Goal: Entertainment & Leisure: Browse casually

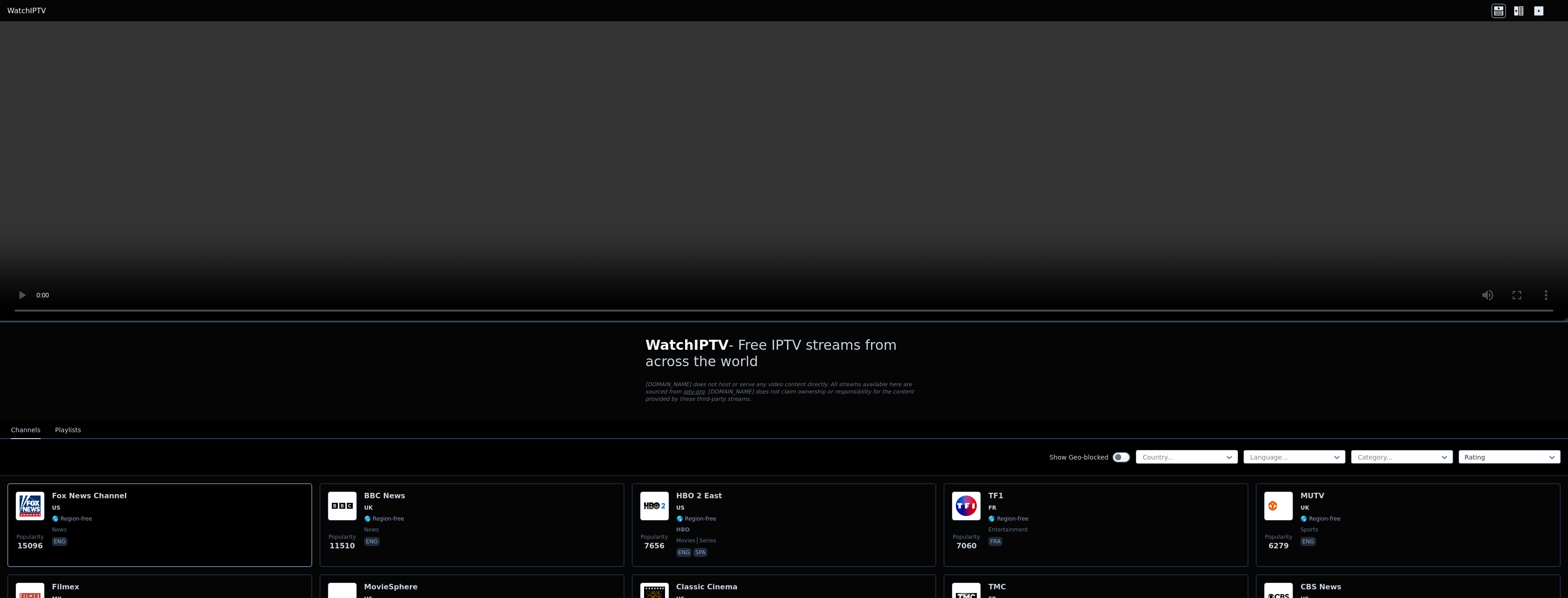
click at [1166, 453] on div at bounding box center [1183, 457] width 83 height 9
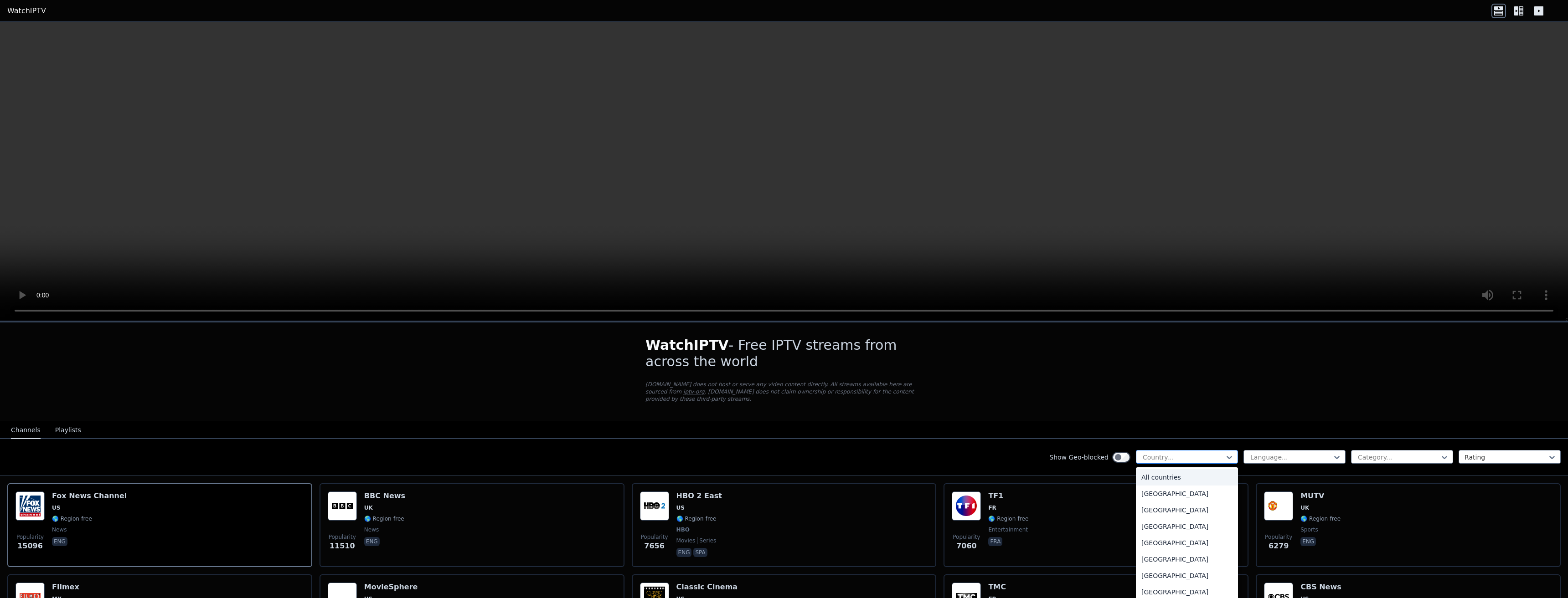
click at [1166, 453] on div at bounding box center [1183, 457] width 83 height 9
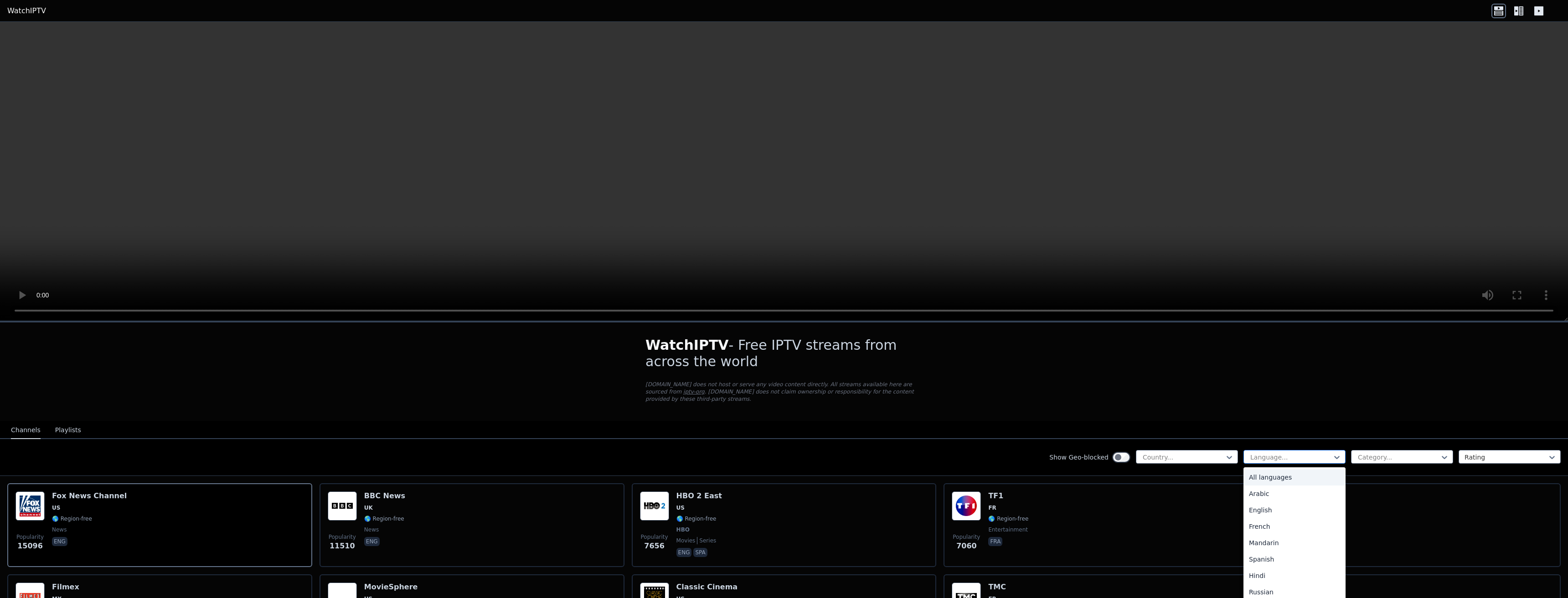
click at [1278, 454] on div at bounding box center [1291, 457] width 83 height 9
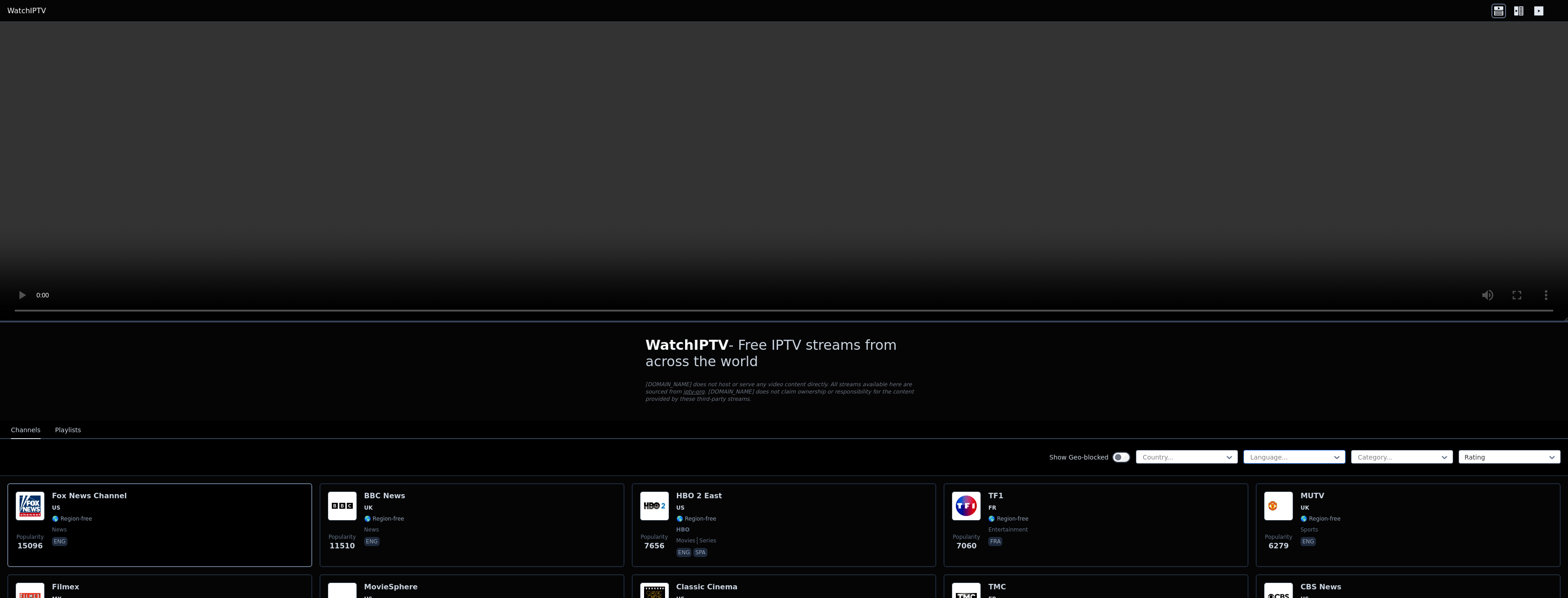
click at [1278, 454] on div at bounding box center [1291, 457] width 83 height 9
click at [1199, 450] on div "Country..." at bounding box center [1187, 457] width 102 height 13
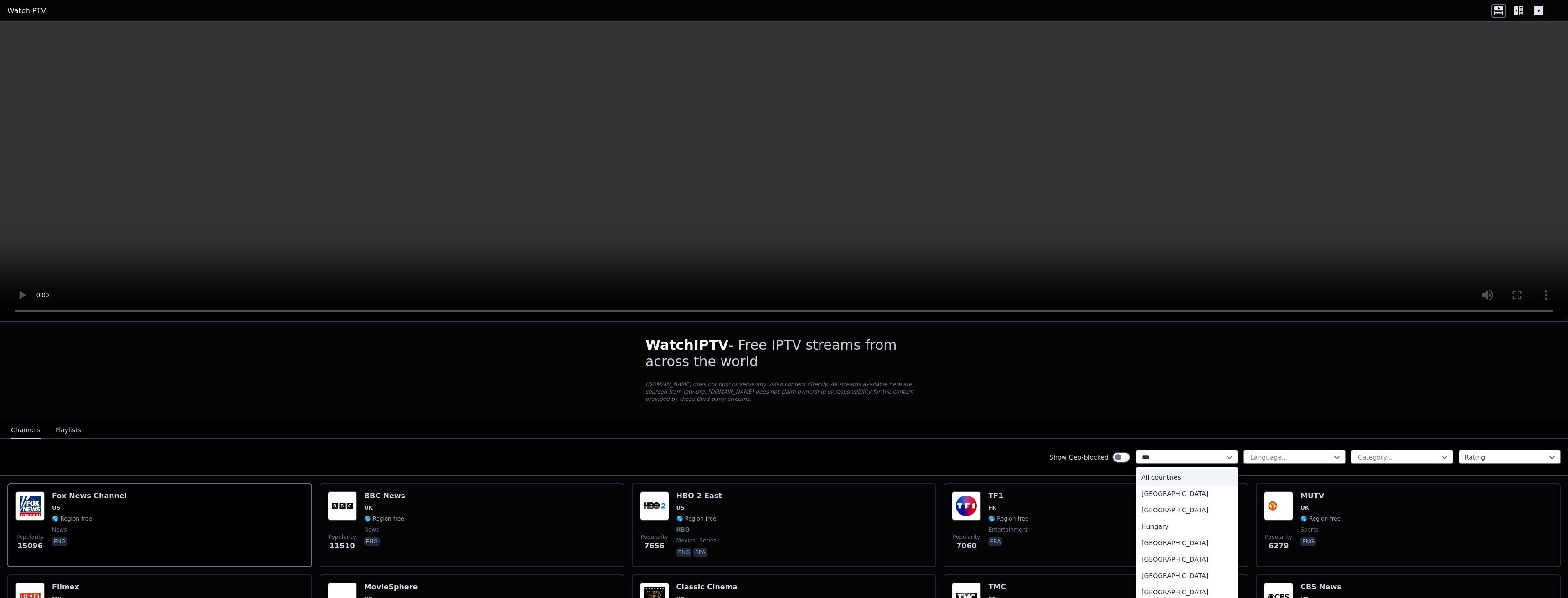
type input "****"
click at [1166, 502] on div "[GEOGRAPHIC_DATA]" at bounding box center [1187, 510] width 102 height 16
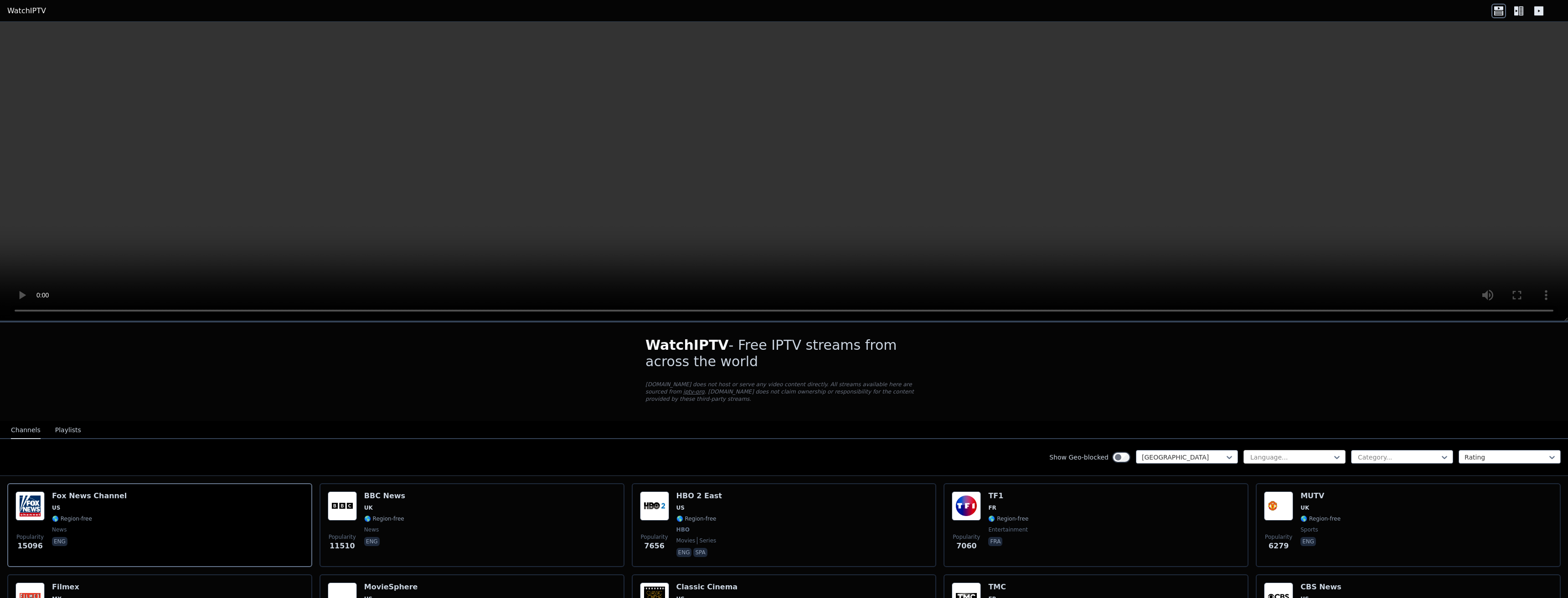
click at [1284, 453] on div at bounding box center [1291, 457] width 83 height 9
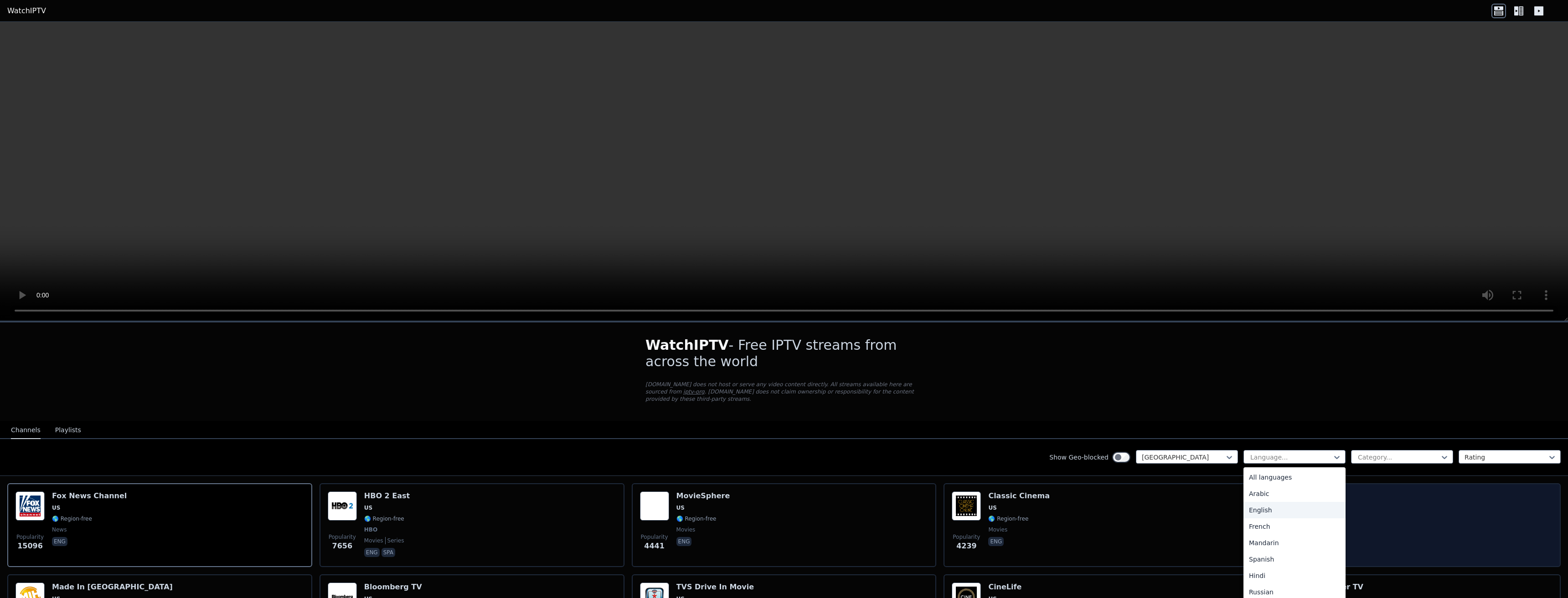
click at [1261, 502] on div "English" at bounding box center [1295, 510] width 102 height 16
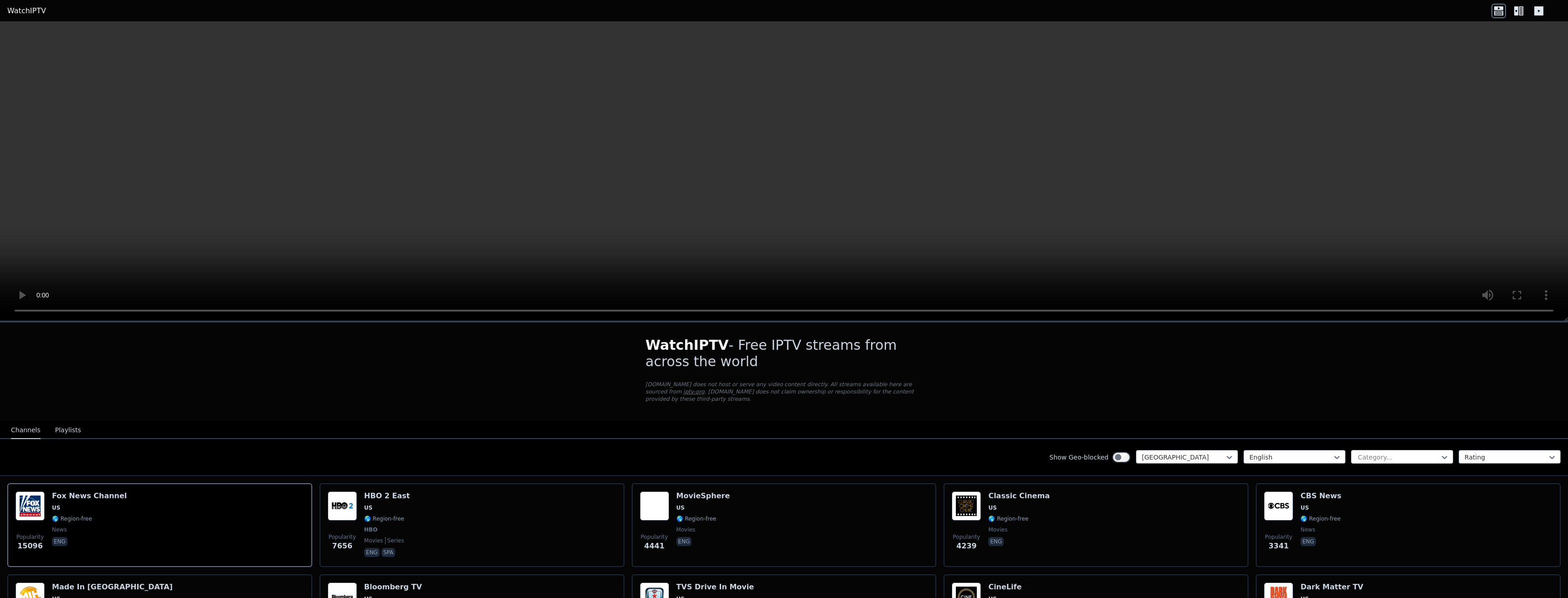
click at [1395, 453] on div at bounding box center [1398, 457] width 83 height 9
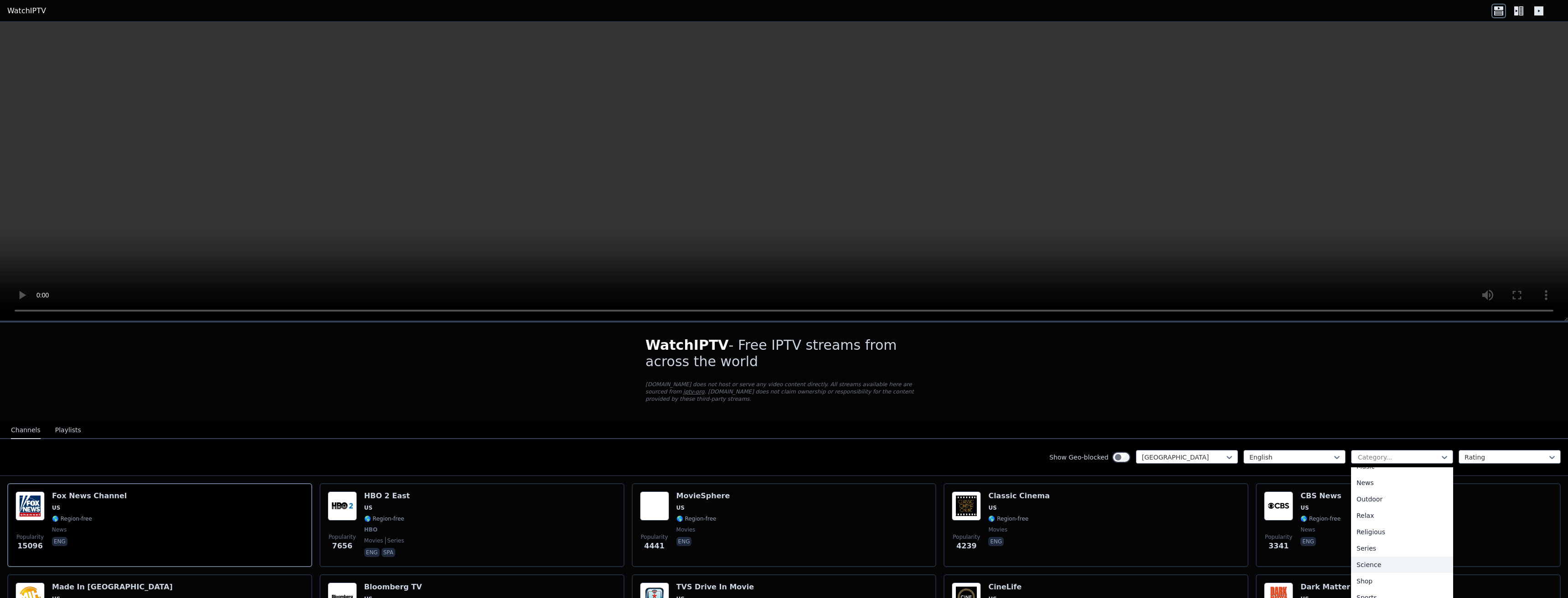
scroll to position [310, 0]
click at [1366, 558] on div "Sports" at bounding box center [1402, 561] width 102 height 16
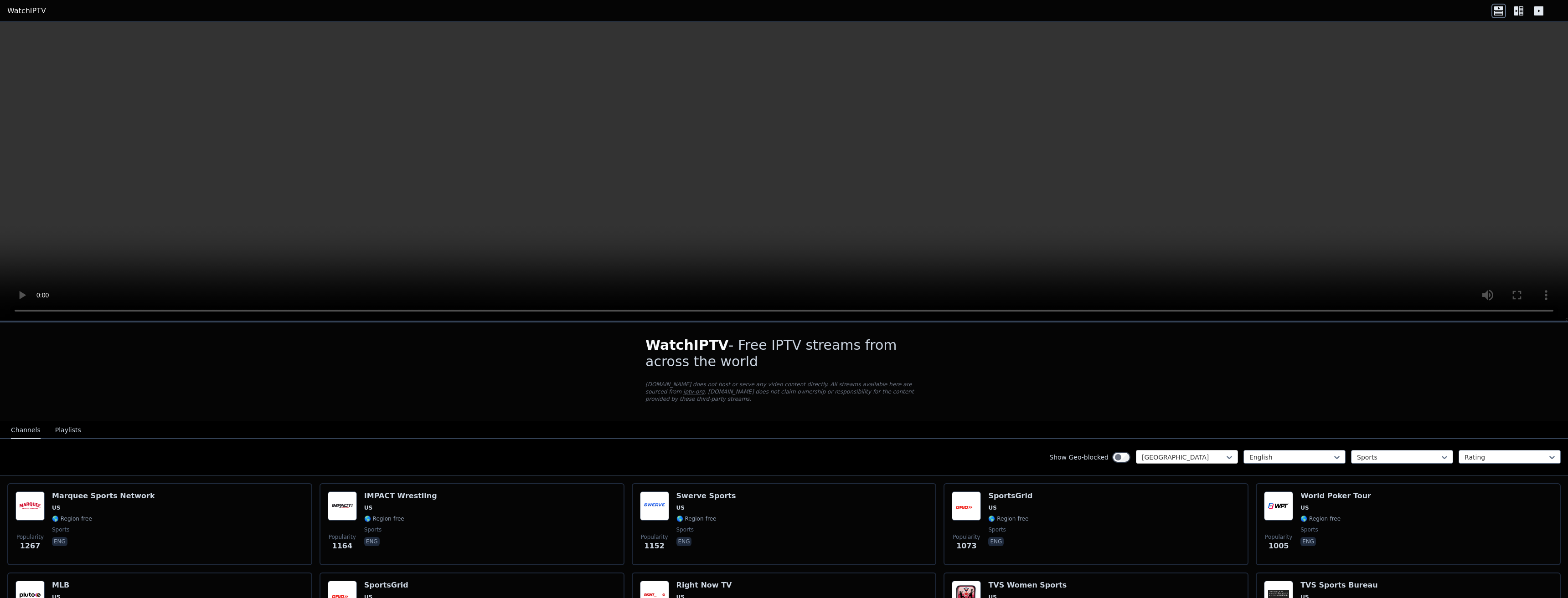
click at [1182, 454] on div at bounding box center [1183, 457] width 83 height 9
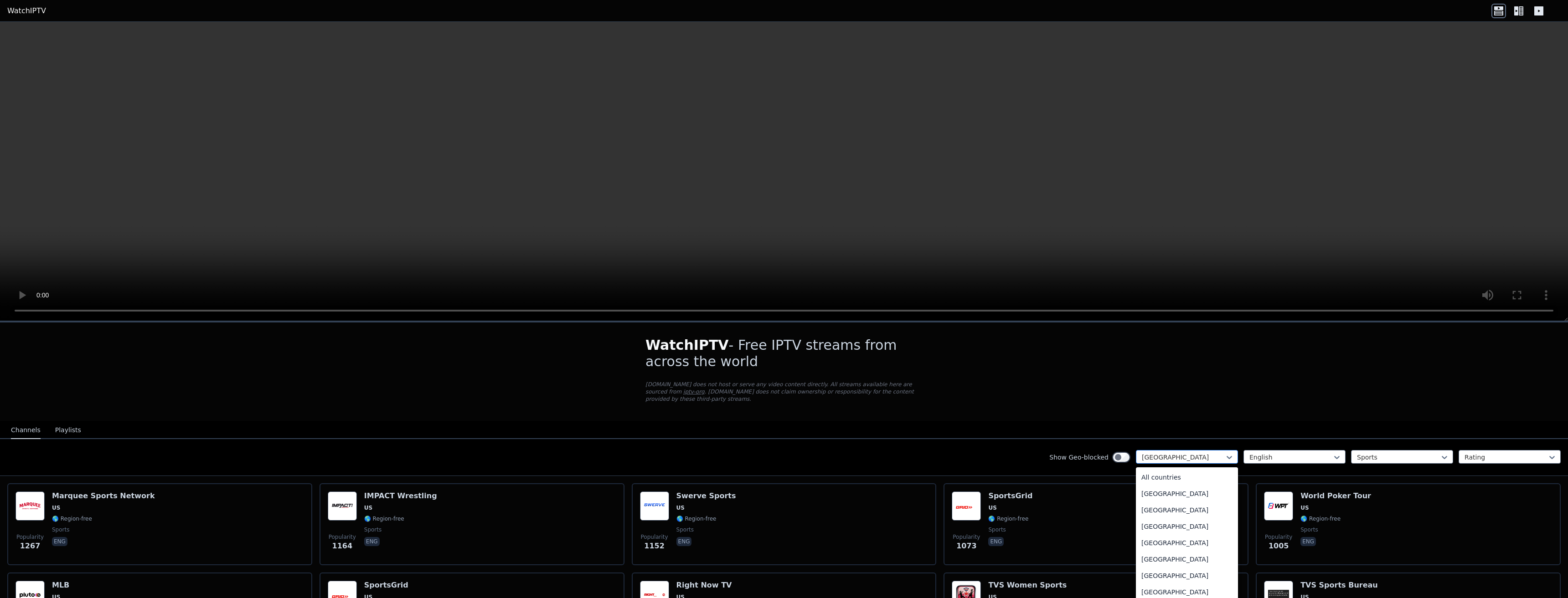
scroll to position [3110, 0]
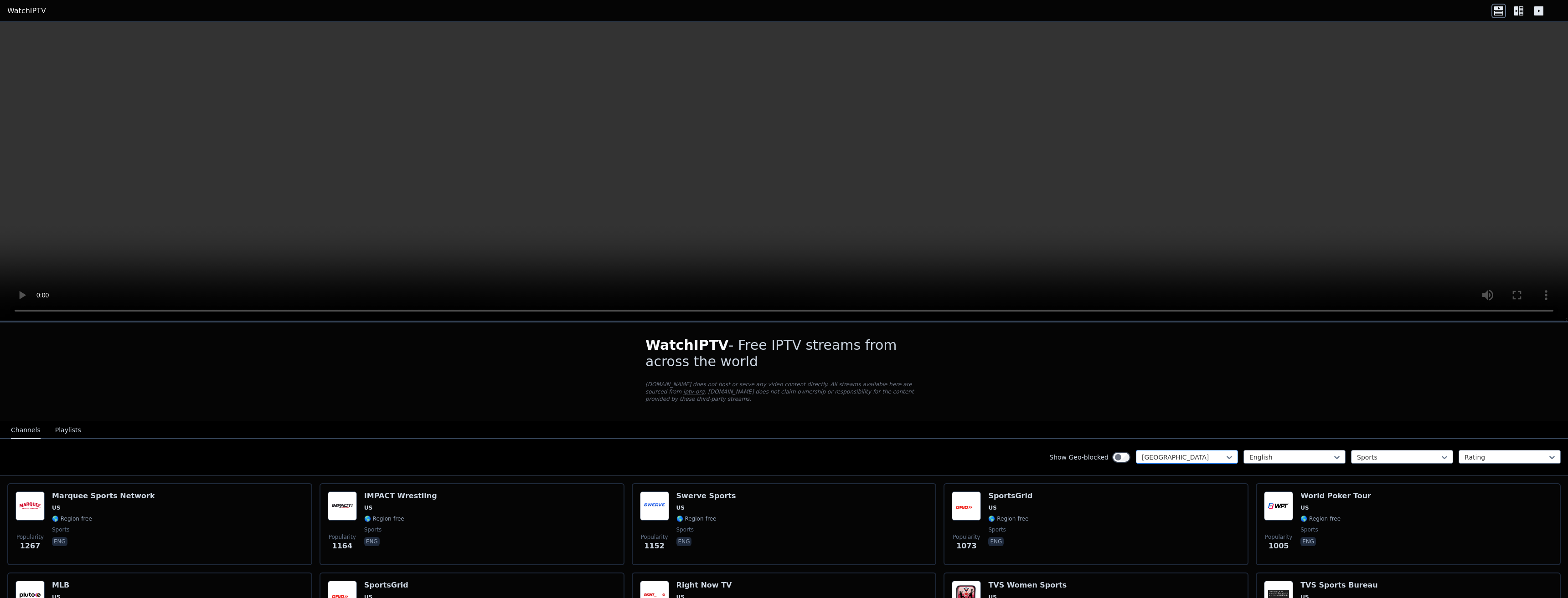
click at [1182, 450] on div "[GEOGRAPHIC_DATA]" at bounding box center [1187, 457] width 102 height 13
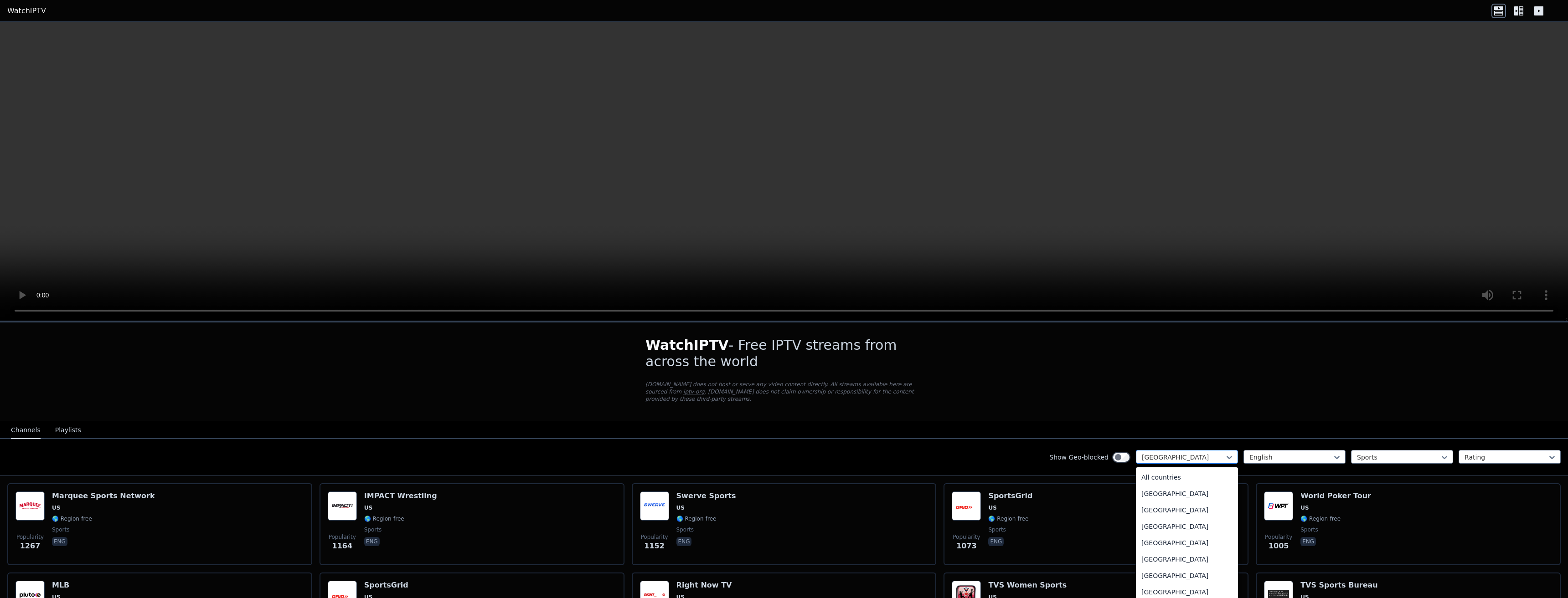
click at [1182, 450] on div "[GEOGRAPHIC_DATA]" at bounding box center [1187, 457] width 102 height 13
click at [1155, 469] on div "All countries" at bounding box center [1187, 477] width 102 height 16
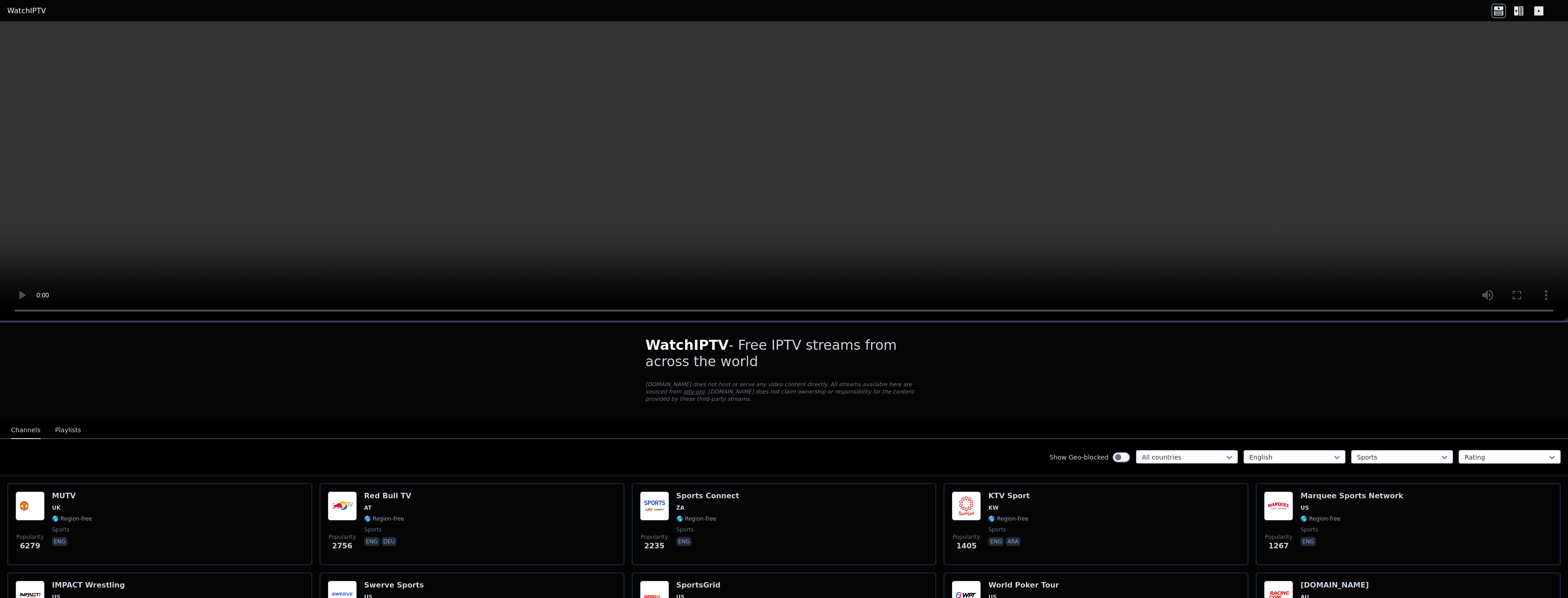
click at [1468, 453] on div at bounding box center [1506, 457] width 83 height 9
